Goal: Information Seeking & Learning: Understand process/instructions

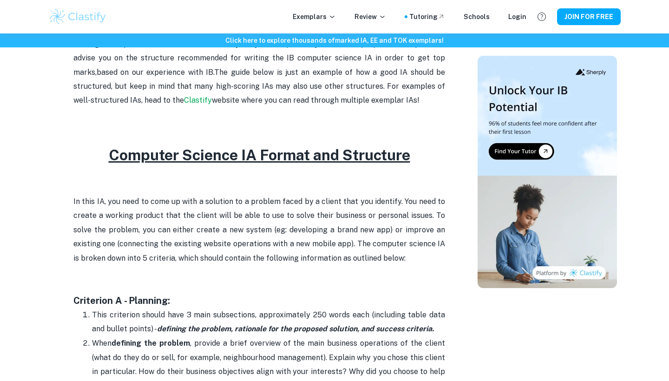
scroll to position [377, 0]
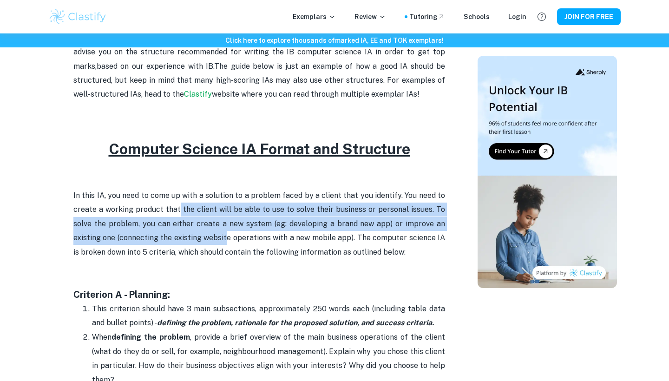
drag, startPoint x: 180, startPoint y: 206, endPoint x: 227, endPoint y: 234, distance: 54.4
click at [227, 234] on p "In this IA, you need to come up with a solution to a problem faced by a client …" at bounding box center [259, 224] width 372 height 71
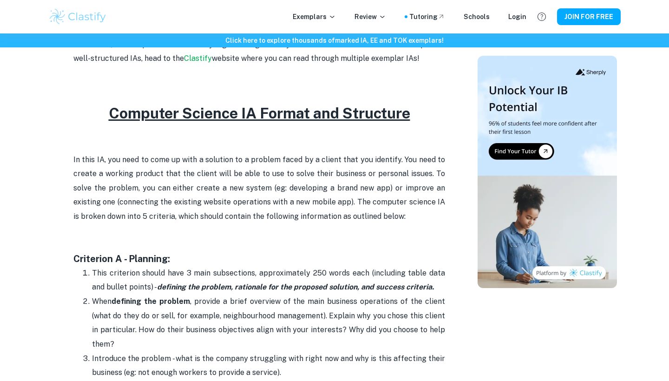
scroll to position [410, 0]
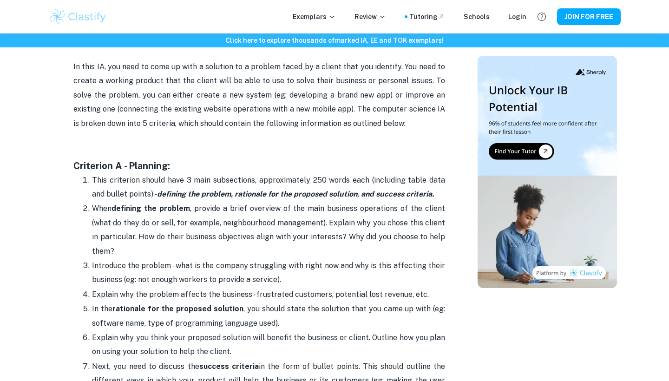
click at [378, 237] on p "When defining the problem , provide a brief overview of the main business opera…" at bounding box center [268, 230] width 353 height 57
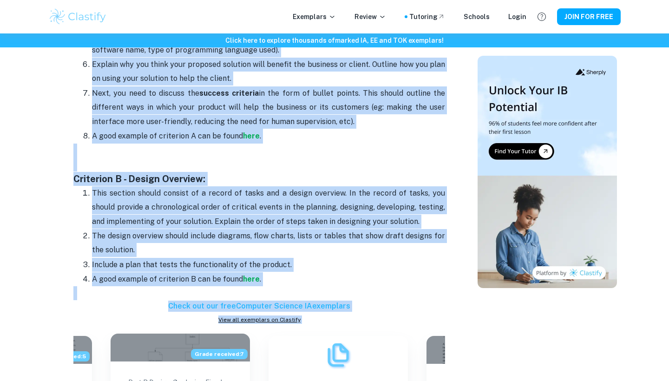
scroll to position [794, 0]
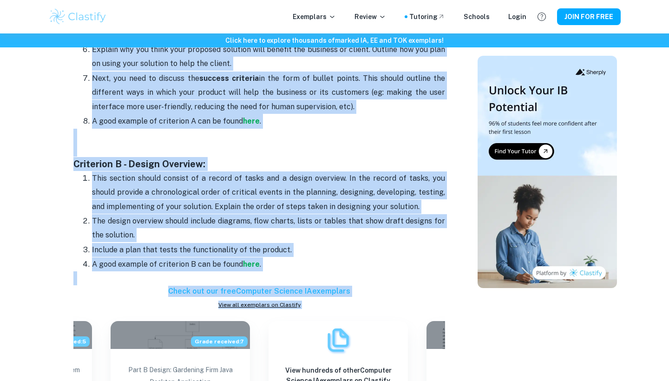
drag, startPoint x: 74, startPoint y: 77, endPoint x: 271, endPoint y: 265, distance: 272.5
click at [271, 265] on div "Writing a computer science IA should be fairly easy to complete if you are well…" at bounding box center [259, 290] width 372 height 1352
click at [285, 183] on p "This section should consist of a record of tasks and a design overview. In the …" at bounding box center [268, 192] width 353 height 42
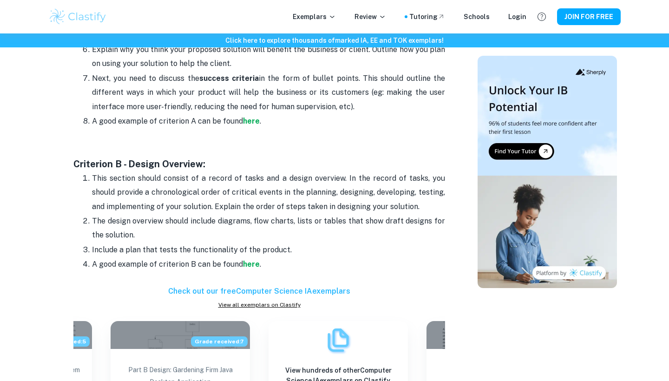
drag, startPoint x: 280, startPoint y: 266, endPoint x: 88, endPoint y: 87, distance: 262.7
click at [88, 87] on div "Writing a computer science IA should be fairly easy to complete if you are well…" at bounding box center [259, 290] width 372 height 1352
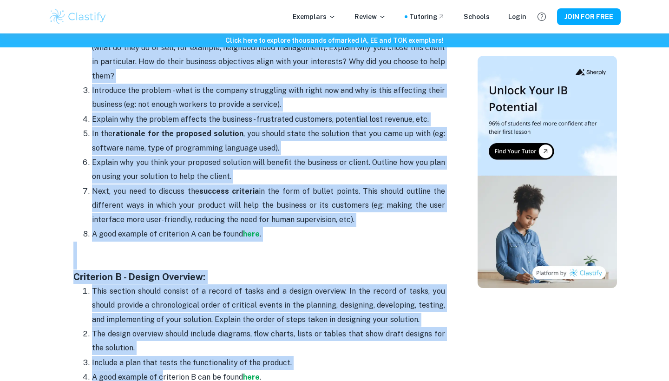
scroll to position [686, 0]
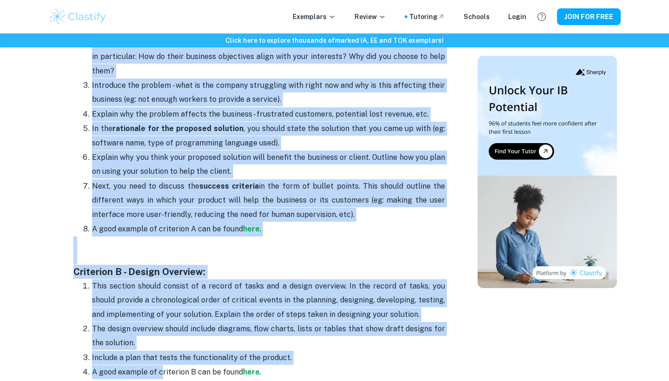
drag, startPoint x: 71, startPoint y: 83, endPoint x: 291, endPoint y: 367, distance: 359.3
click at [291, 367] on div "Computer Science IA Format and Structure By [PERSON_NAME][DATE] Get feedback on…" at bounding box center [259, 310] width 414 height 1826
copy div "Loremipsu D - Sitametc: Adip elitseddo eiusmo temp 0 inci utlaboreetd, magnaali…"
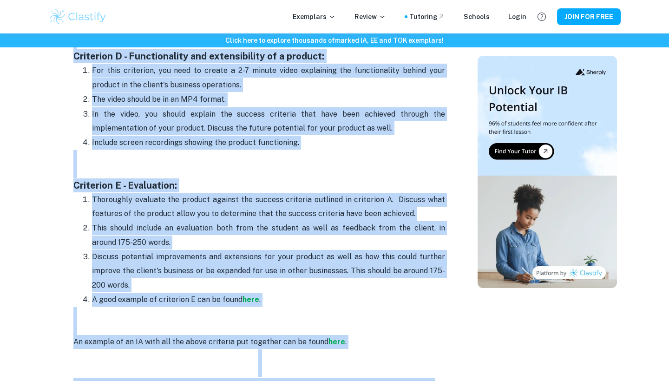
scroll to position [1339, 0]
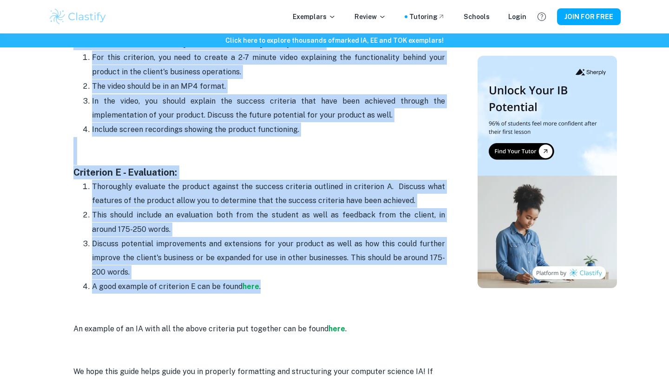
drag, startPoint x: 71, startPoint y: 171, endPoint x: 272, endPoint y: 276, distance: 226.5
copy div "Loremipsu D - Sitametcons: Adip elitsed doeius te incidi 661-8144 utlab etd mag…"
